Goal: Transaction & Acquisition: Subscribe to service/newsletter

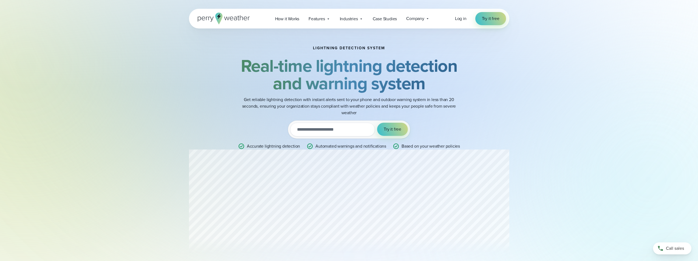
click at [346, 131] on input "email" at bounding box center [332, 130] width 85 height 14
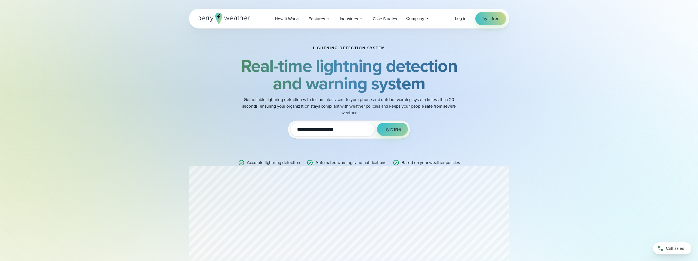
type input "**********"
click at [400, 131] on span "Try it free" at bounding box center [393, 129] width 18 height 7
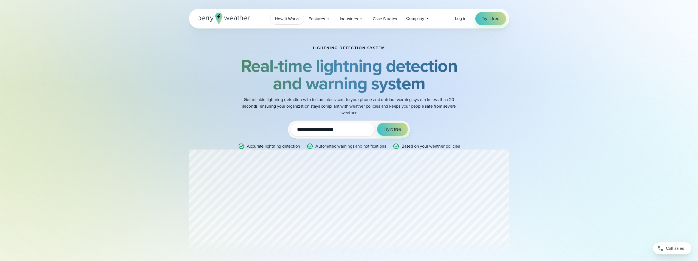
click at [285, 19] on span "How it Works" at bounding box center [287, 19] width 24 height 7
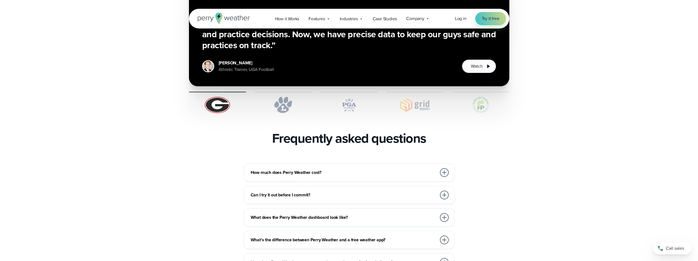
scroll to position [1124, 0]
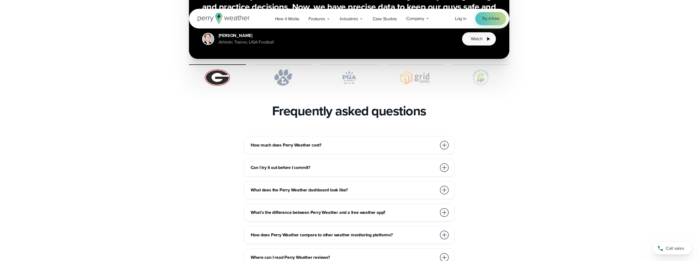
click at [447, 141] on div at bounding box center [444, 145] width 9 height 9
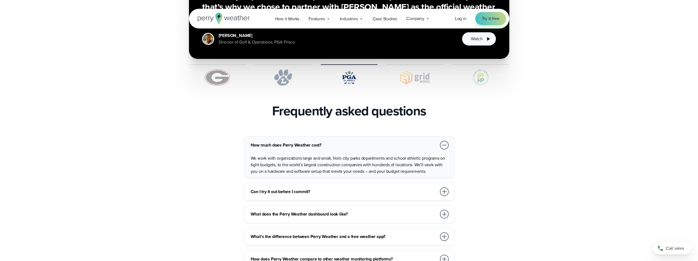
click at [444, 188] on div at bounding box center [444, 192] width 9 height 9
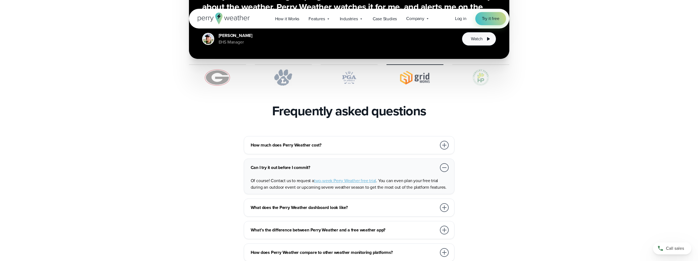
click at [442, 203] on div at bounding box center [444, 207] width 9 height 9
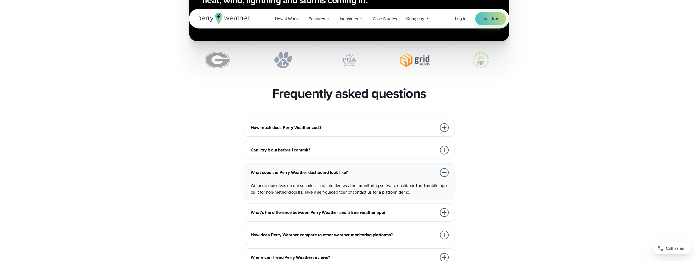
scroll to position [1179, 0]
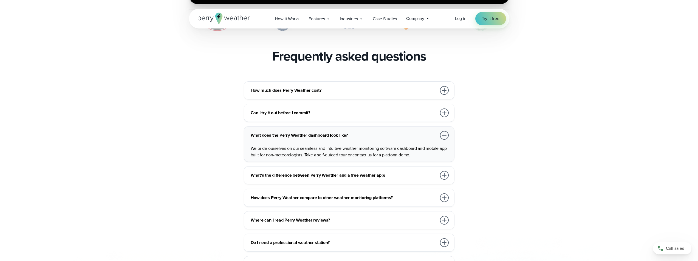
click at [444, 171] on div at bounding box center [444, 175] width 9 height 9
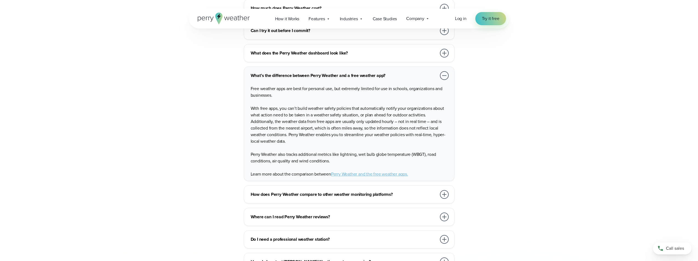
scroll to position [1289, 0]
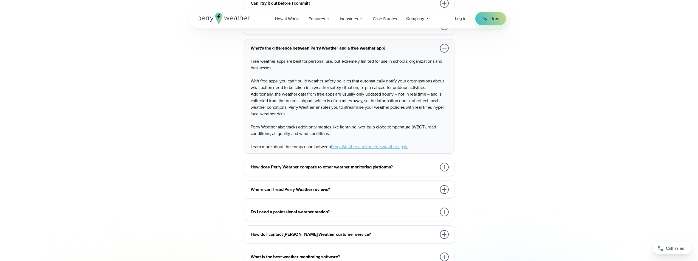
click at [443, 163] on div at bounding box center [444, 167] width 9 height 9
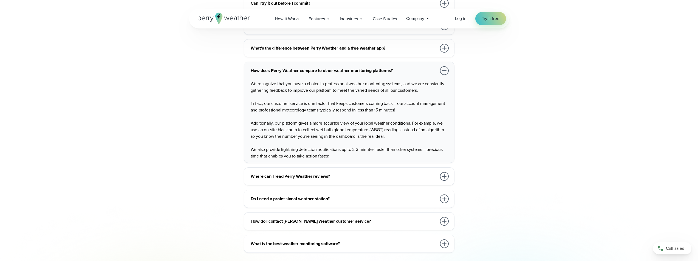
click at [443, 172] on div at bounding box center [444, 176] width 9 height 9
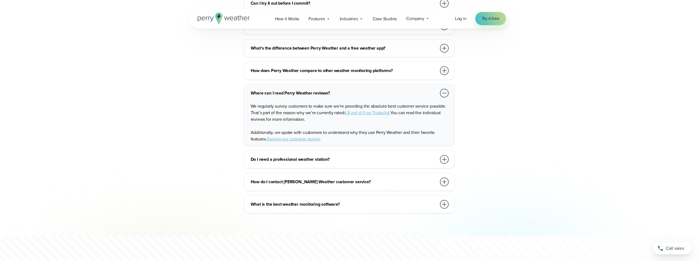
click at [443, 155] on div at bounding box center [444, 159] width 9 height 9
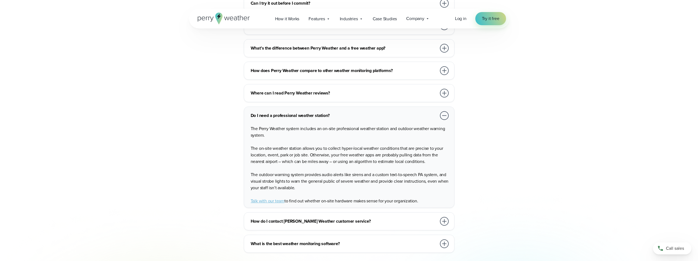
click at [445, 217] on div at bounding box center [444, 221] width 9 height 9
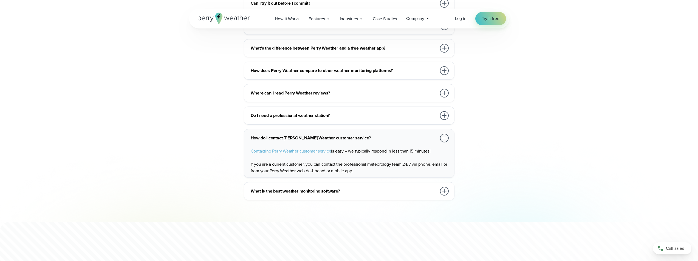
click at [444, 200] on div "How much does Perry Weather cost? We work with organizations large and small, f…" at bounding box center [349, 86] width 320 height 229
click at [443, 187] on div at bounding box center [444, 191] width 9 height 9
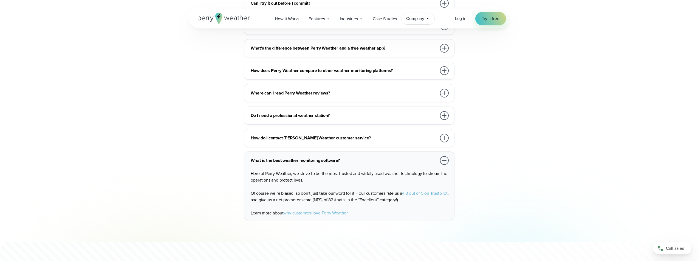
click at [426, 19] on icon at bounding box center [427, 18] width 4 height 4
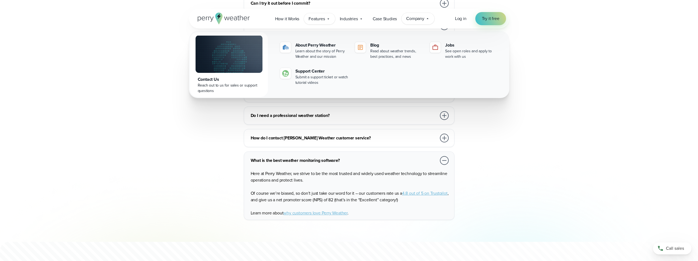
click at [316, 20] on span "Features" at bounding box center [316, 19] width 16 height 7
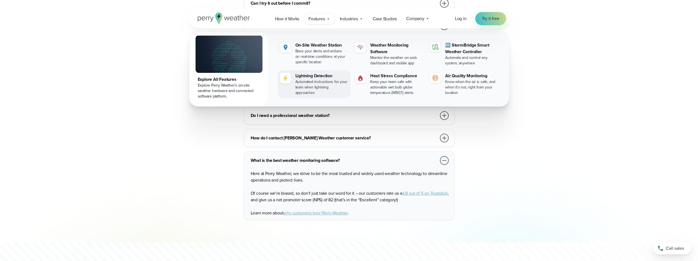
click at [312, 74] on div "Lightning Detection" at bounding box center [321, 76] width 53 height 7
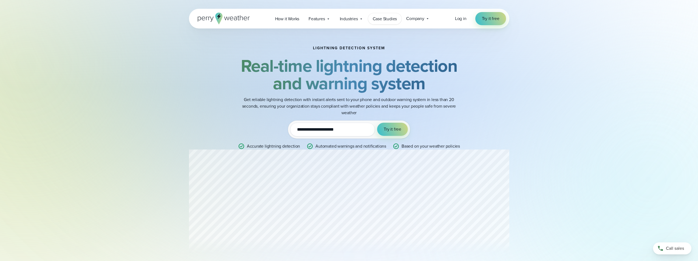
click at [388, 19] on span "Case Studies" at bounding box center [385, 19] width 24 height 7
